Goal: Transaction & Acquisition: Purchase product/service

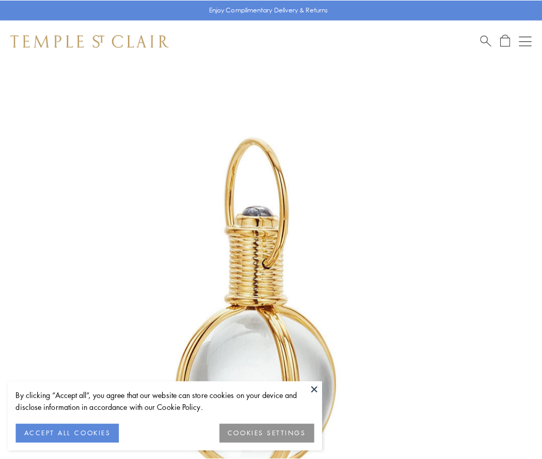
scroll to position [270, 0]
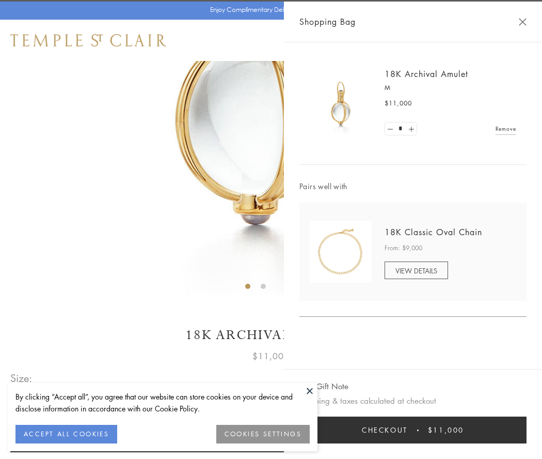
click at [413, 430] on button "Checkout $11,000" at bounding box center [413, 429] width 227 height 27
